Goal: Information Seeking & Learning: Learn about a topic

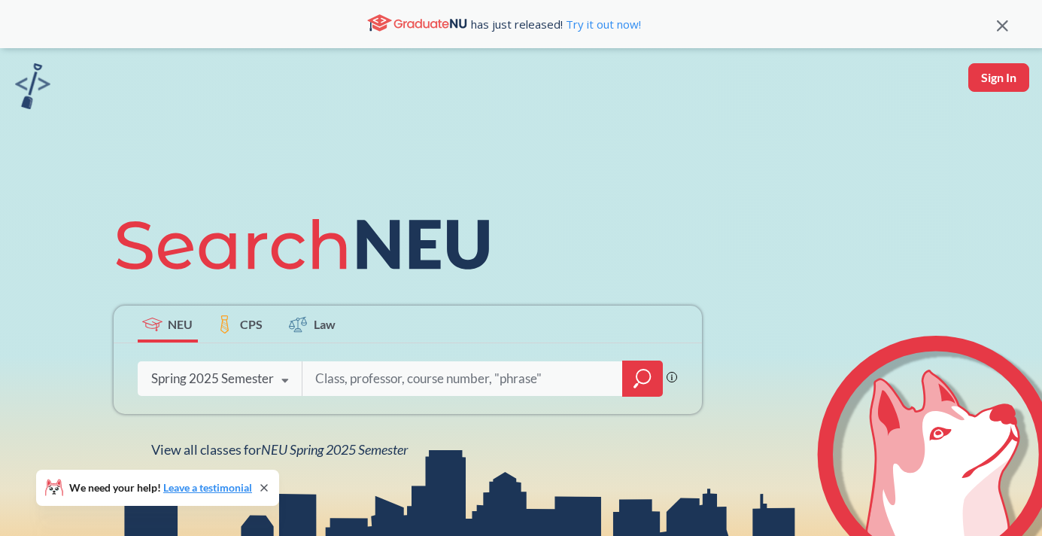
click at [279, 378] on icon at bounding box center [285, 381] width 29 height 42
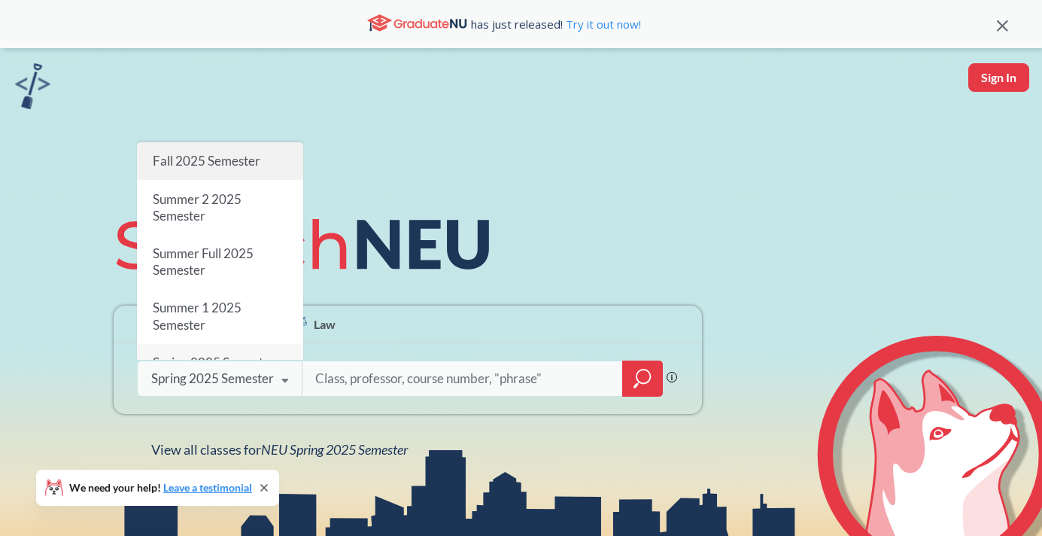
click at [189, 160] on span "Fall 2025 Semester" at bounding box center [206, 161] width 108 height 16
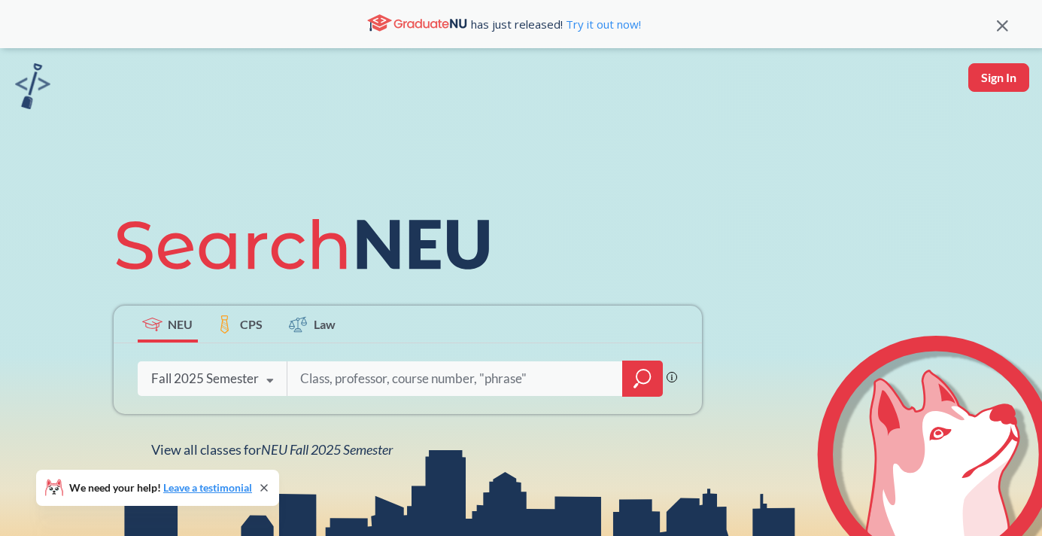
click at [336, 375] on input "search" at bounding box center [455, 379] width 313 height 32
type input "cybersecurity"
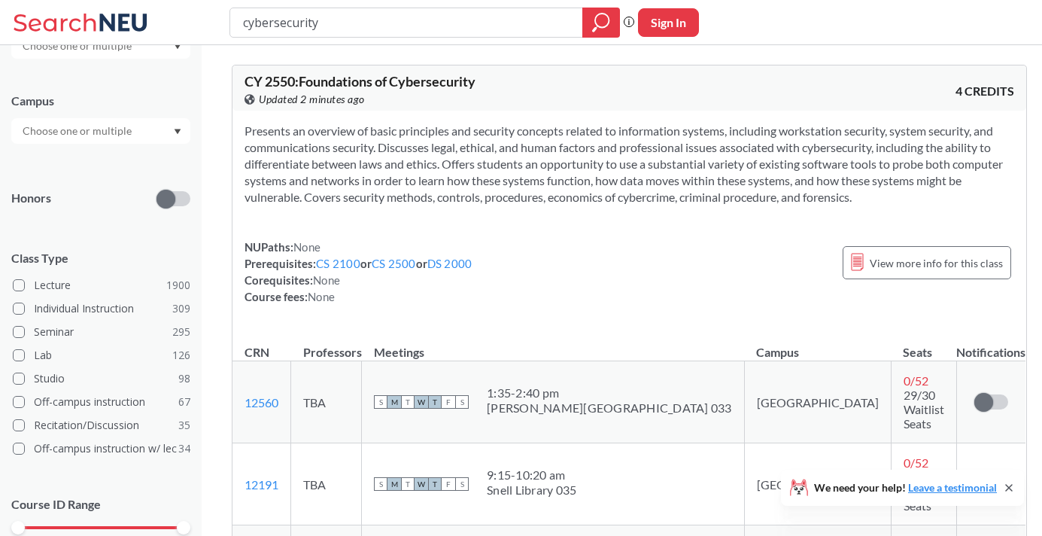
scroll to position [344, 0]
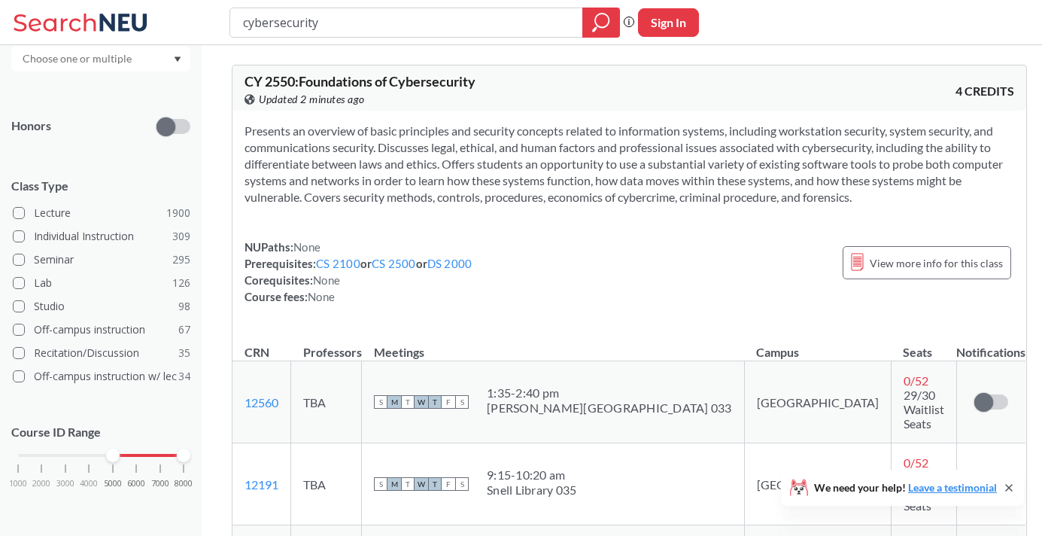
drag, startPoint x: 17, startPoint y: 458, endPoint x: 114, endPoint y: 457, distance: 97.1
click at [114, 457] on div at bounding box center [113, 455] width 14 height 14
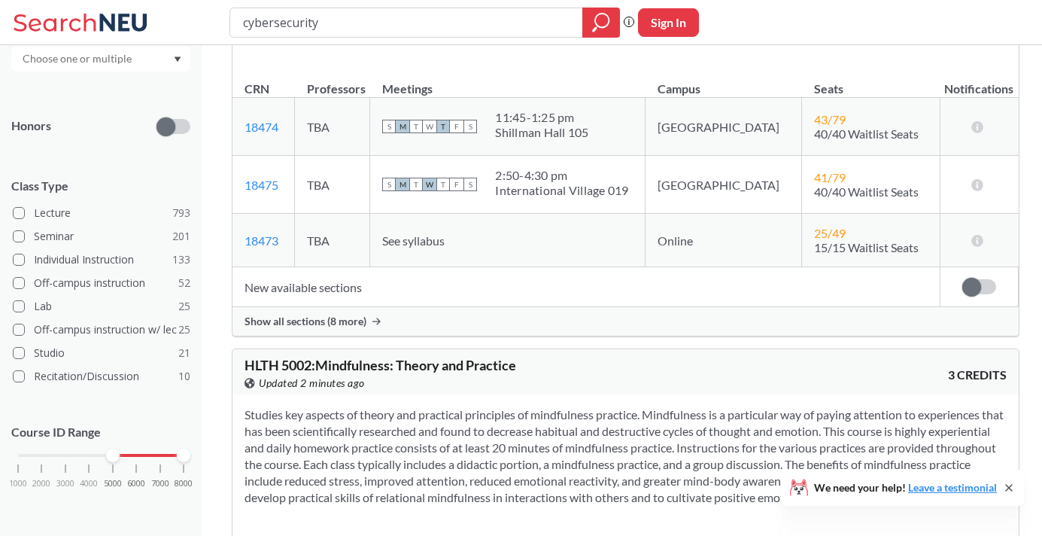
scroll to position [3701, 0]
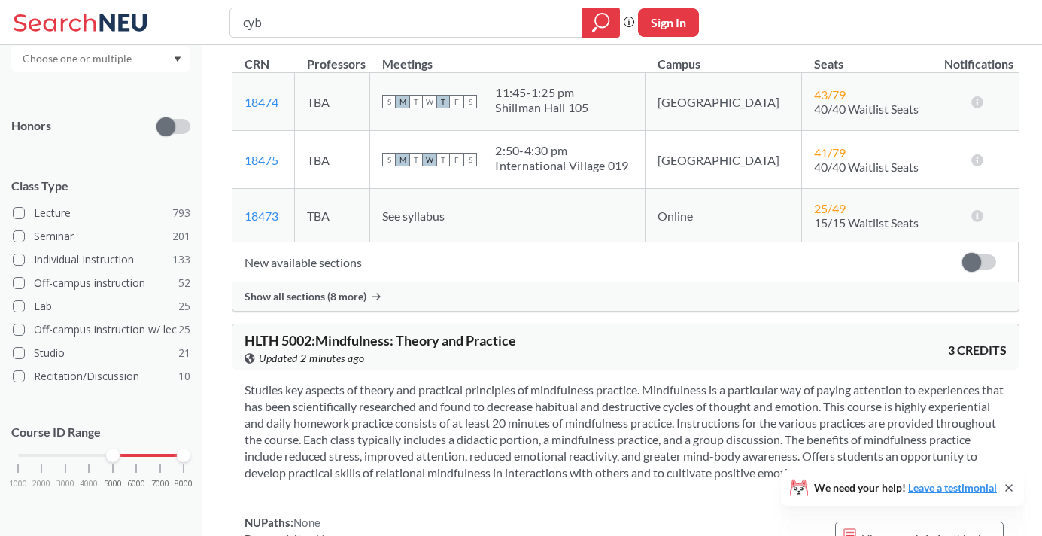
type input "cy"
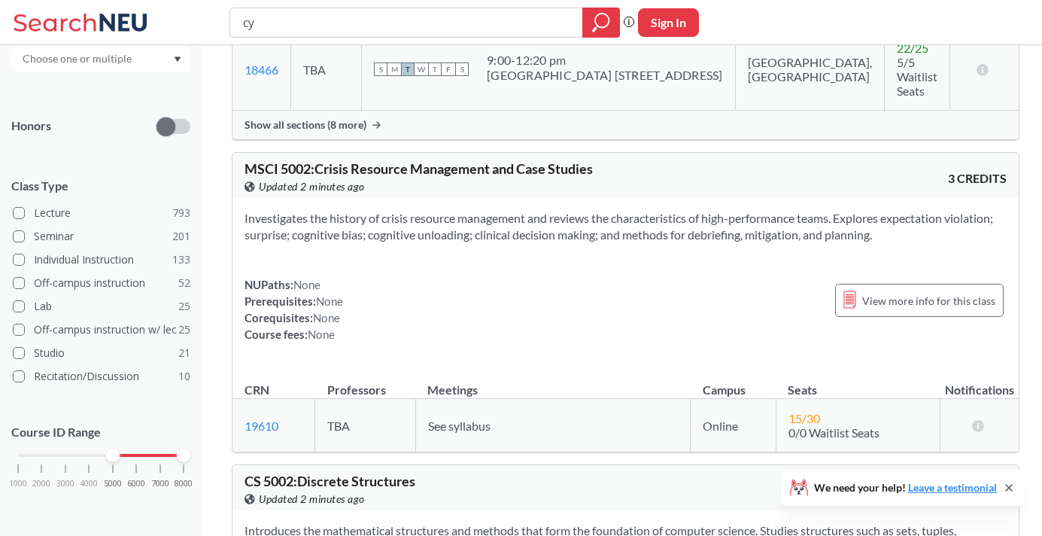
scroll to position [5377, 0]
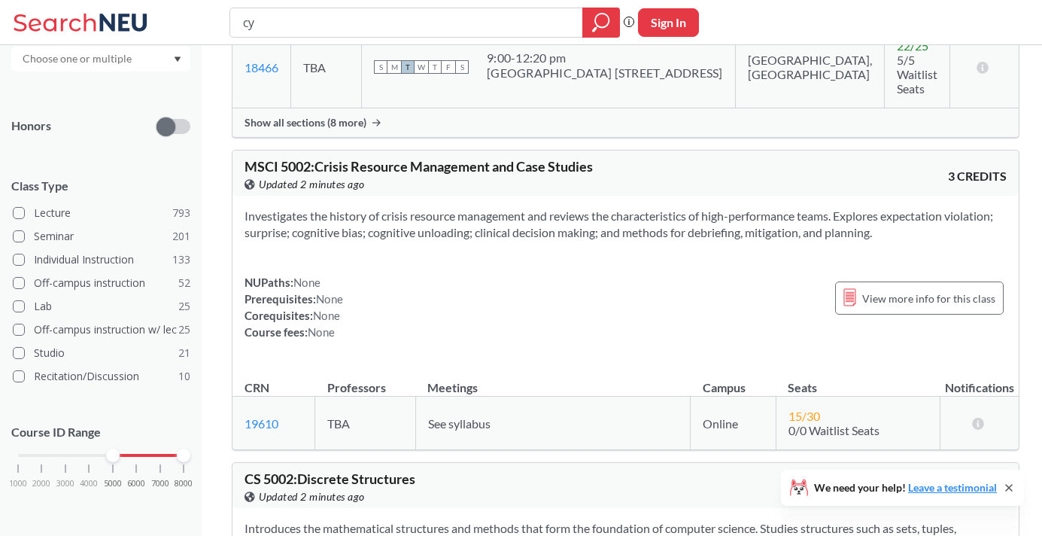
click at [274, 29] on input "cy" at bounding box center [407, 23] width 330 height 26
type input "cs 5610"
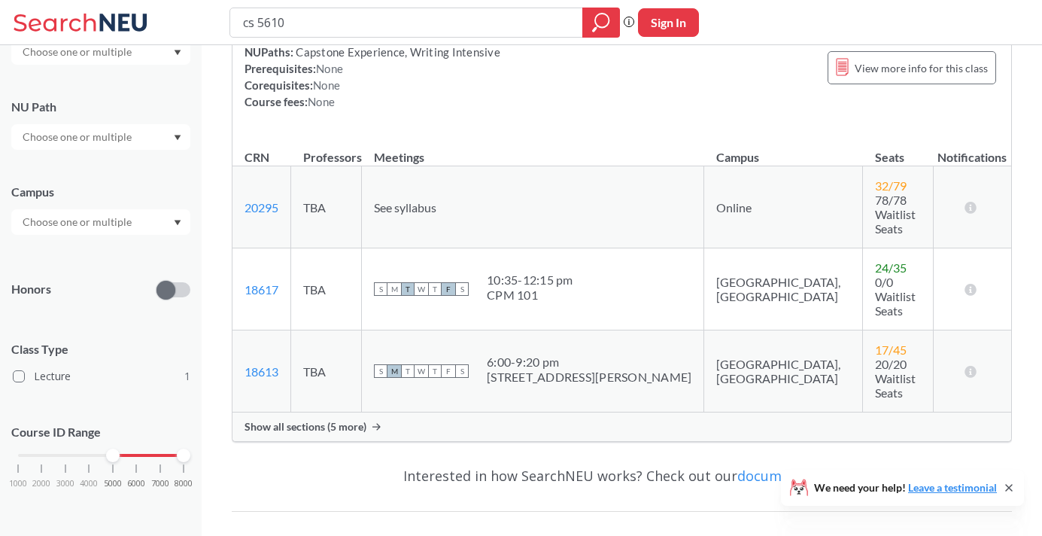
scroll to position [287, 0]
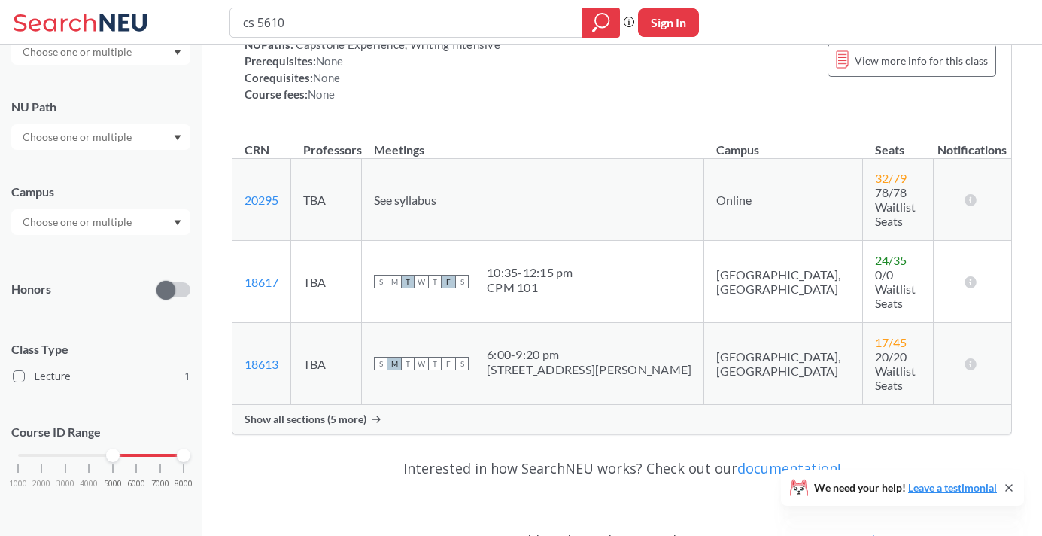
click at [338, 412] on span "Show all sections (5 more)" at bounding box center [306, 419] width 122 height 14
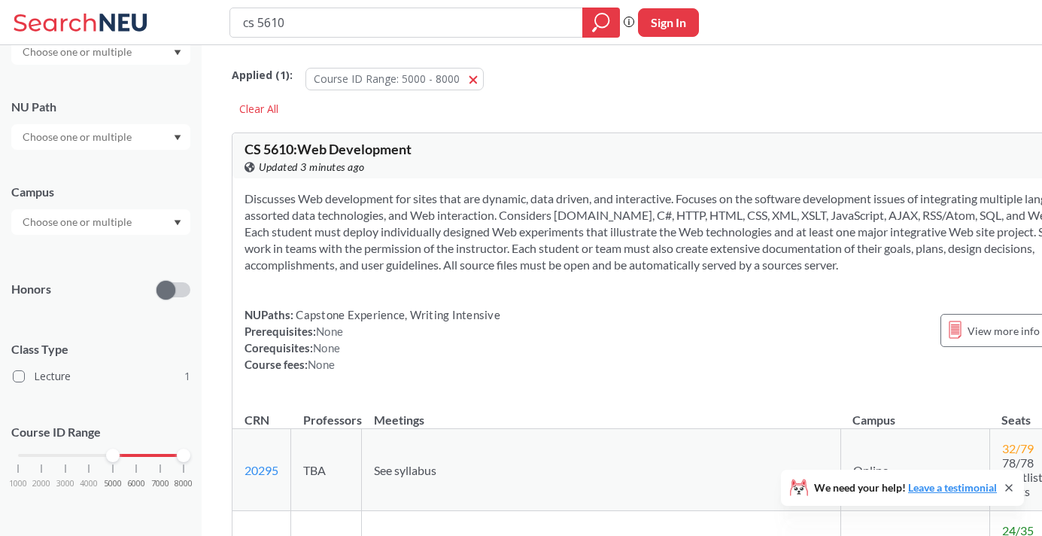
scroll to position [0, 0]
click at [298, 23] on input "cs 5610" at bounding box center [407, 23] width 330 height 26
type input "cy 5250"
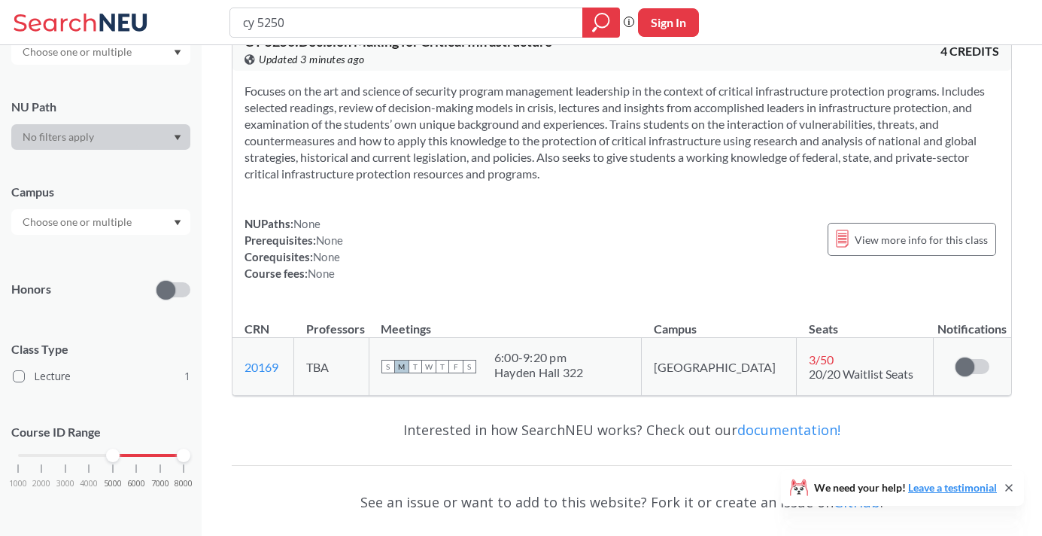
scroll to position [113, 0]
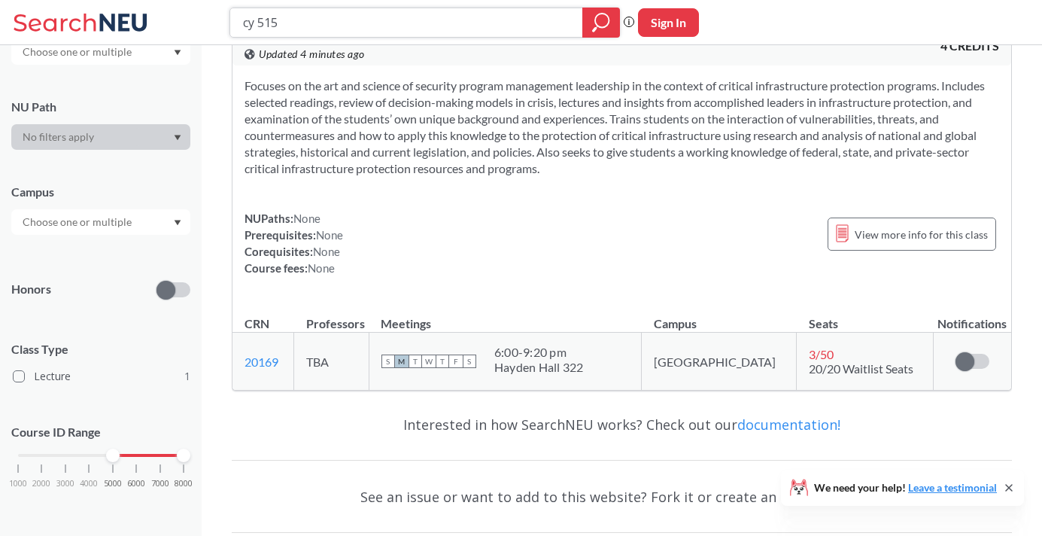
type input "cy 5150"
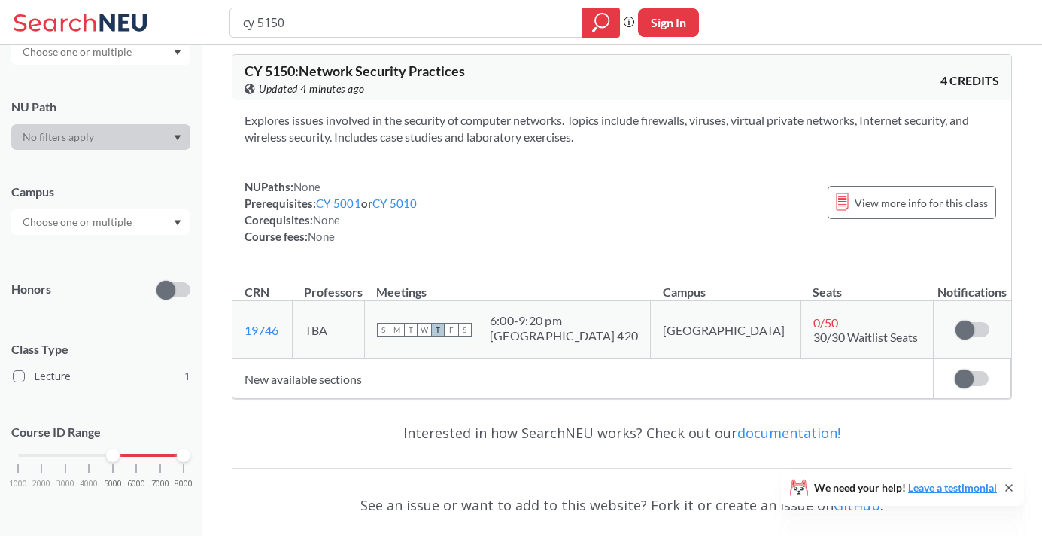
scroll to position [74, 0]
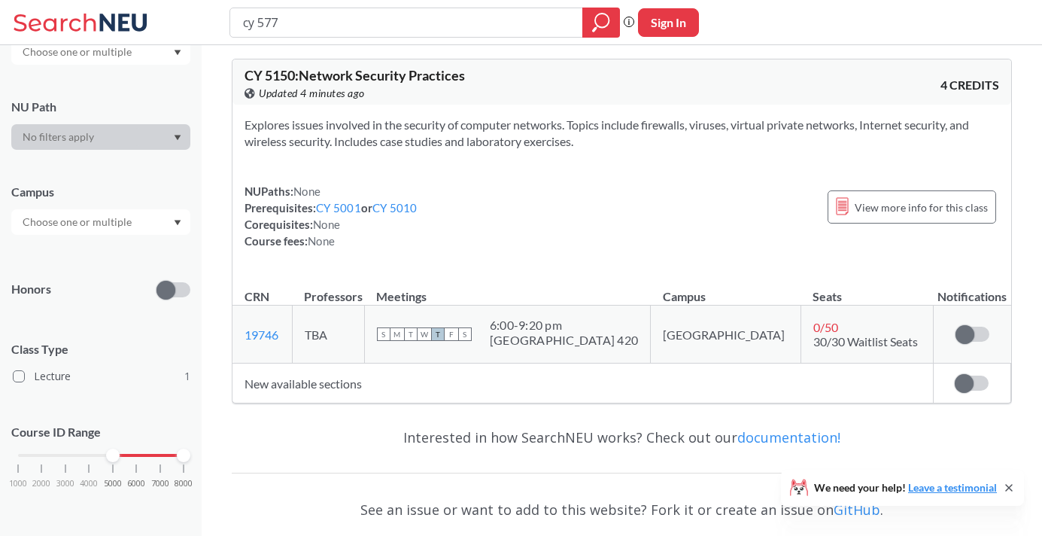
type input "cy 5770"
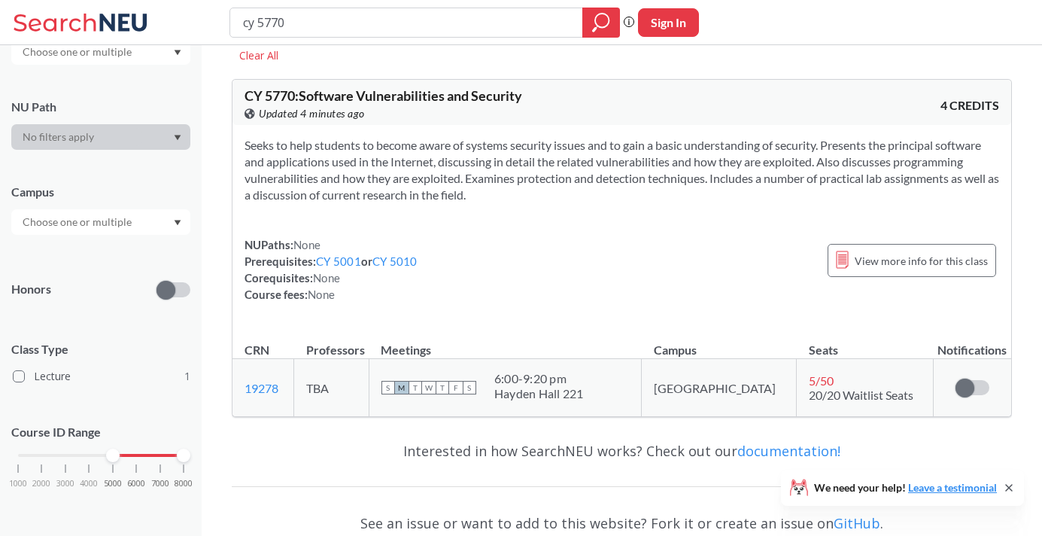
scroll to position [55, 0]
type input "cy 5200"
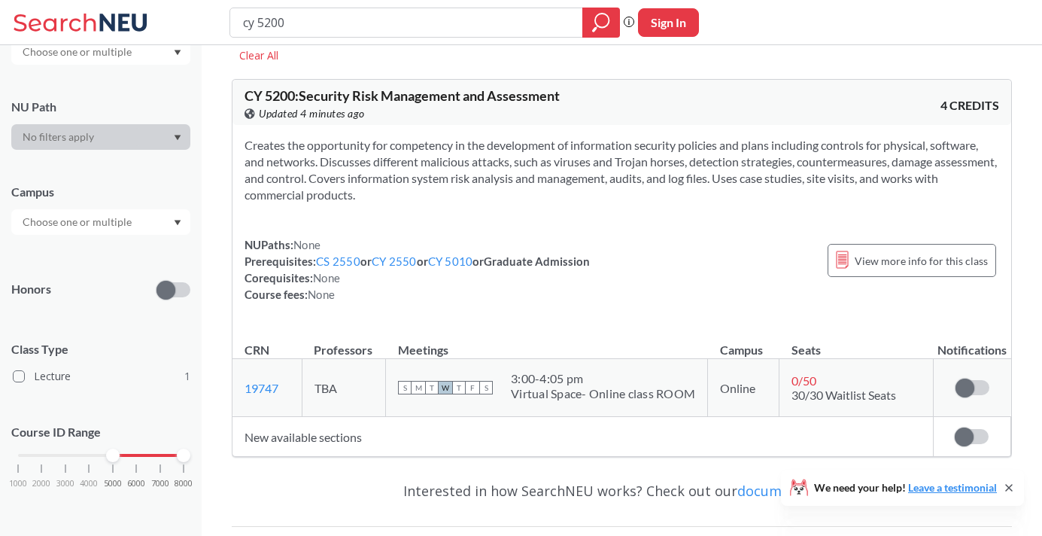
scroll to position [51, 0]
